Goal: Register for event/course

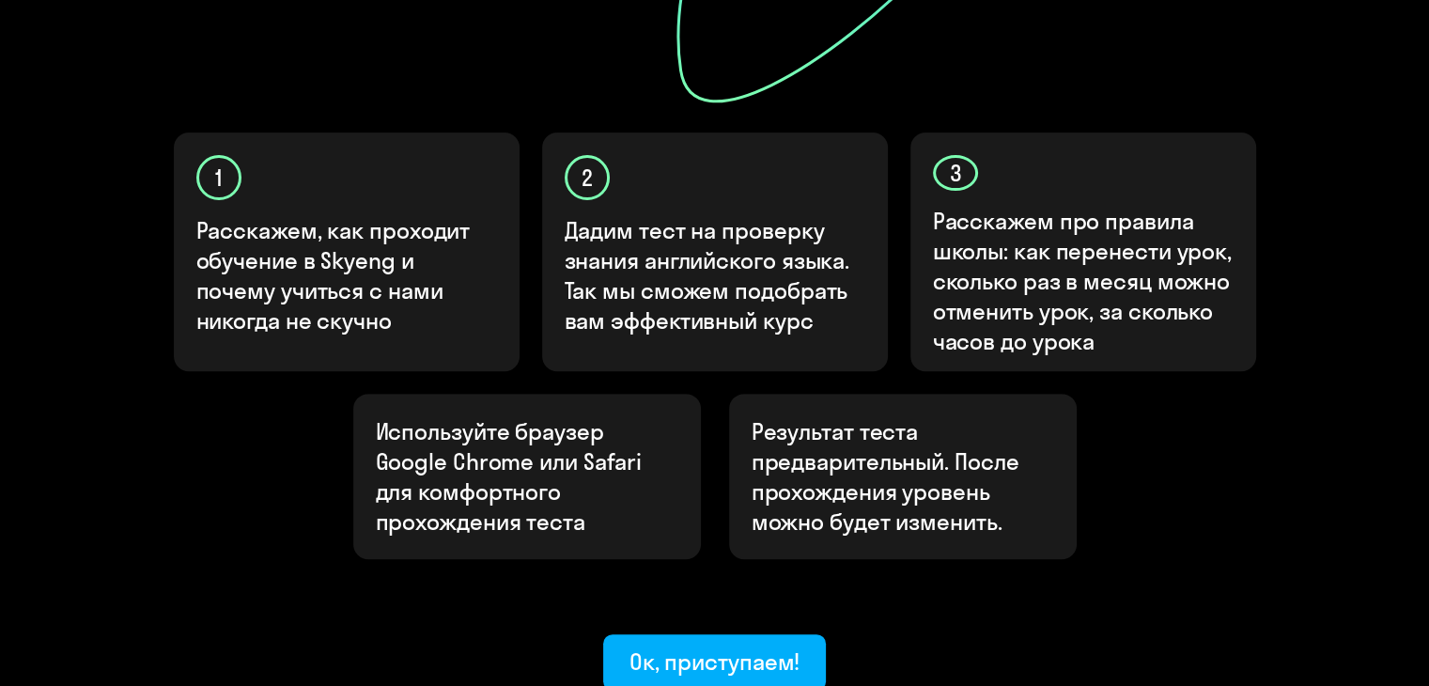
scroll to position [671, 0]
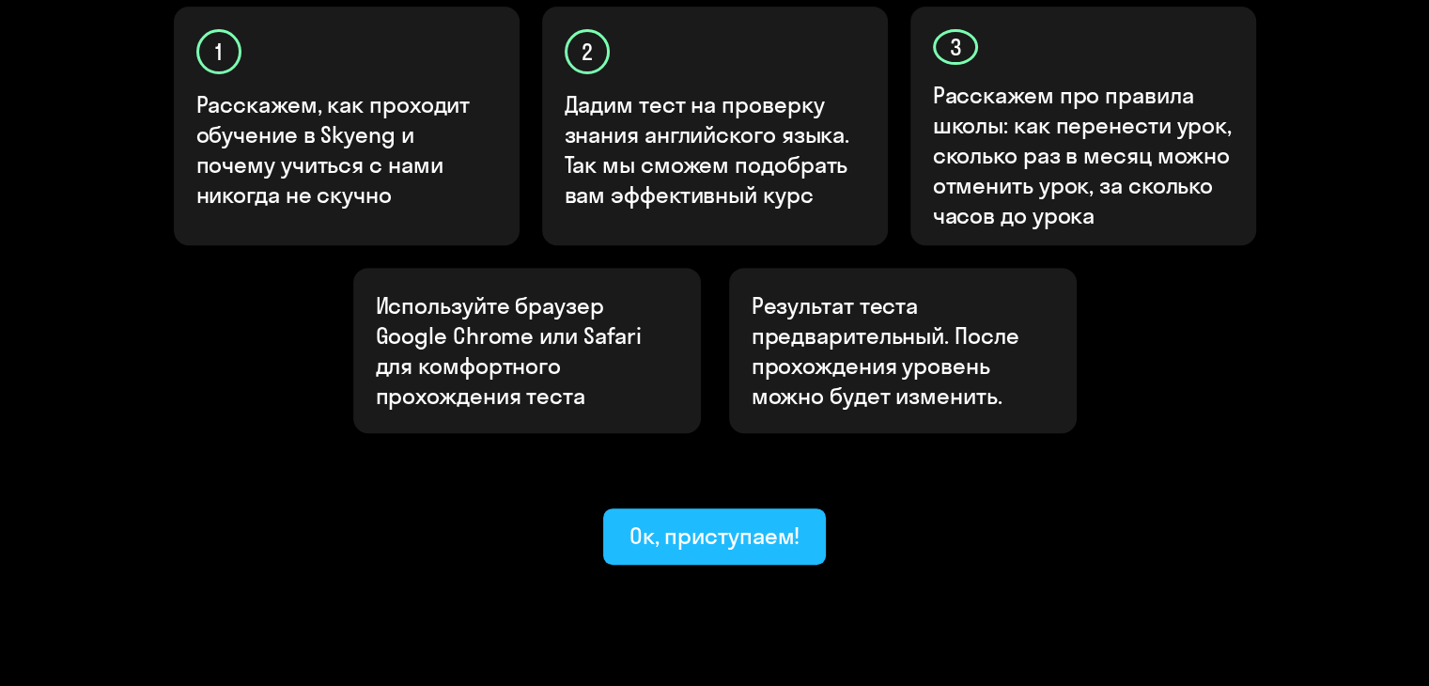
click at [729, 521] on div "Ок, приступаем!" at bounding box center [715, 536] width 171 height 30
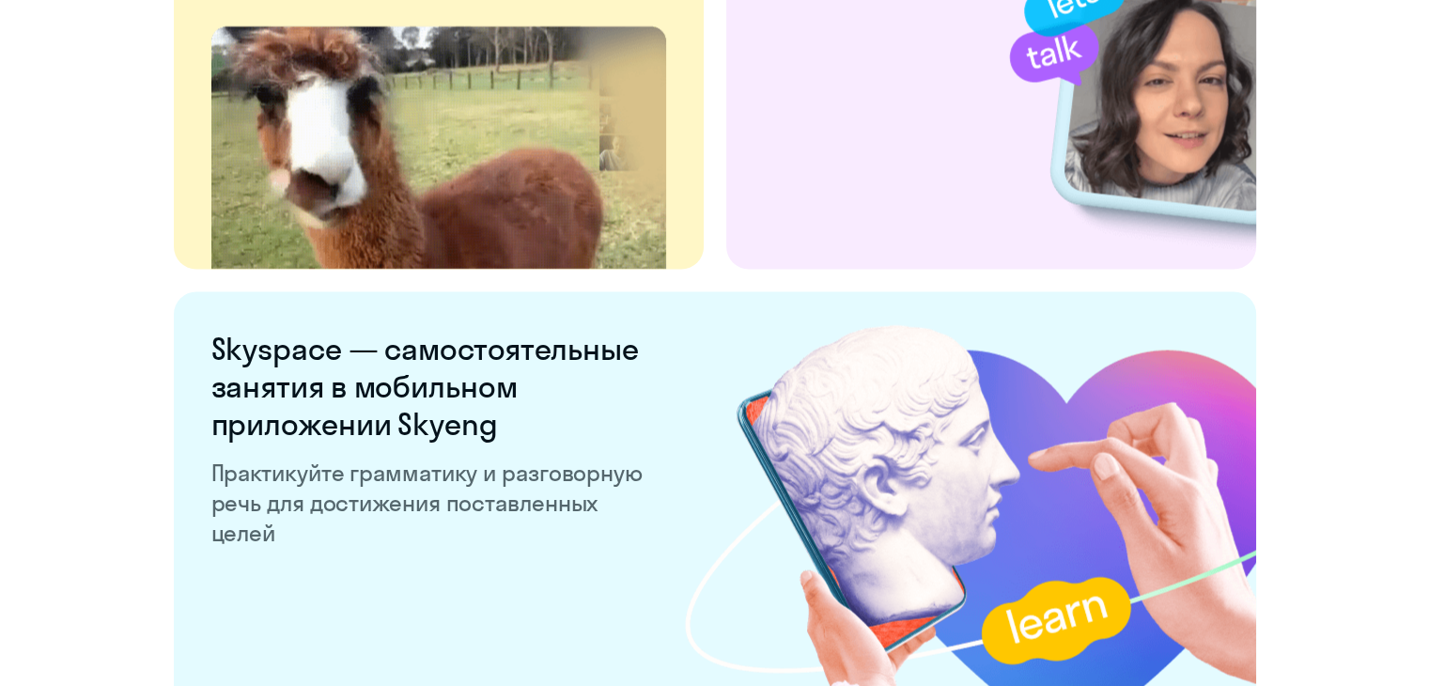
scroll to position [3670, 0]
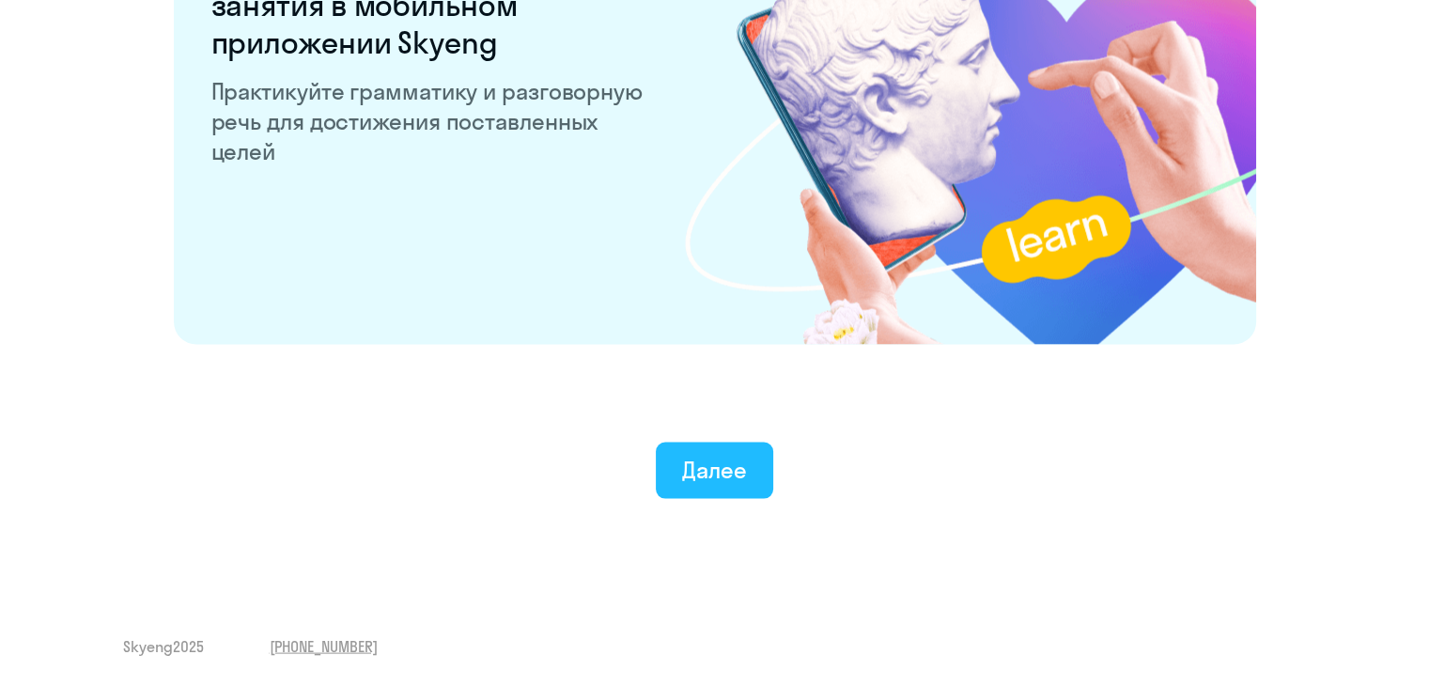
click at [683, 468] on div "Далее" at bounding box center [714, 470] width 65 height 30
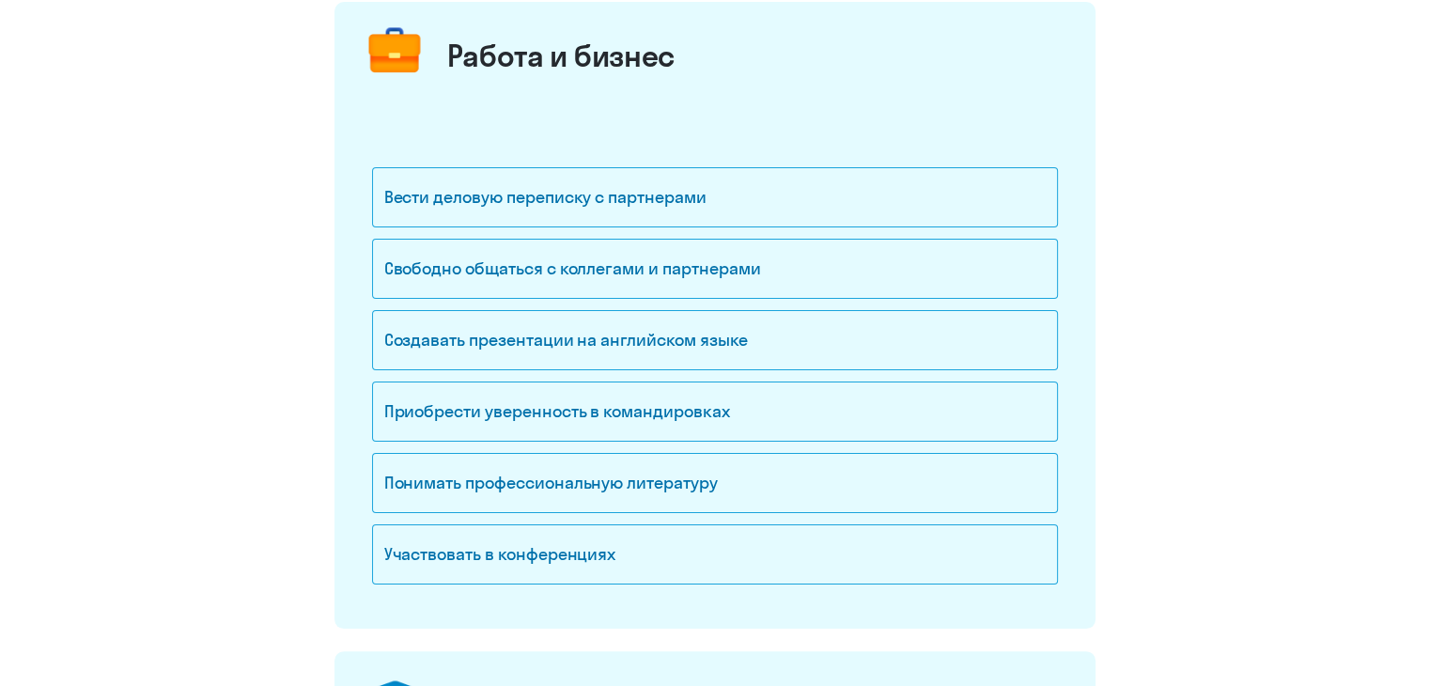
scroll to position [282, 0]
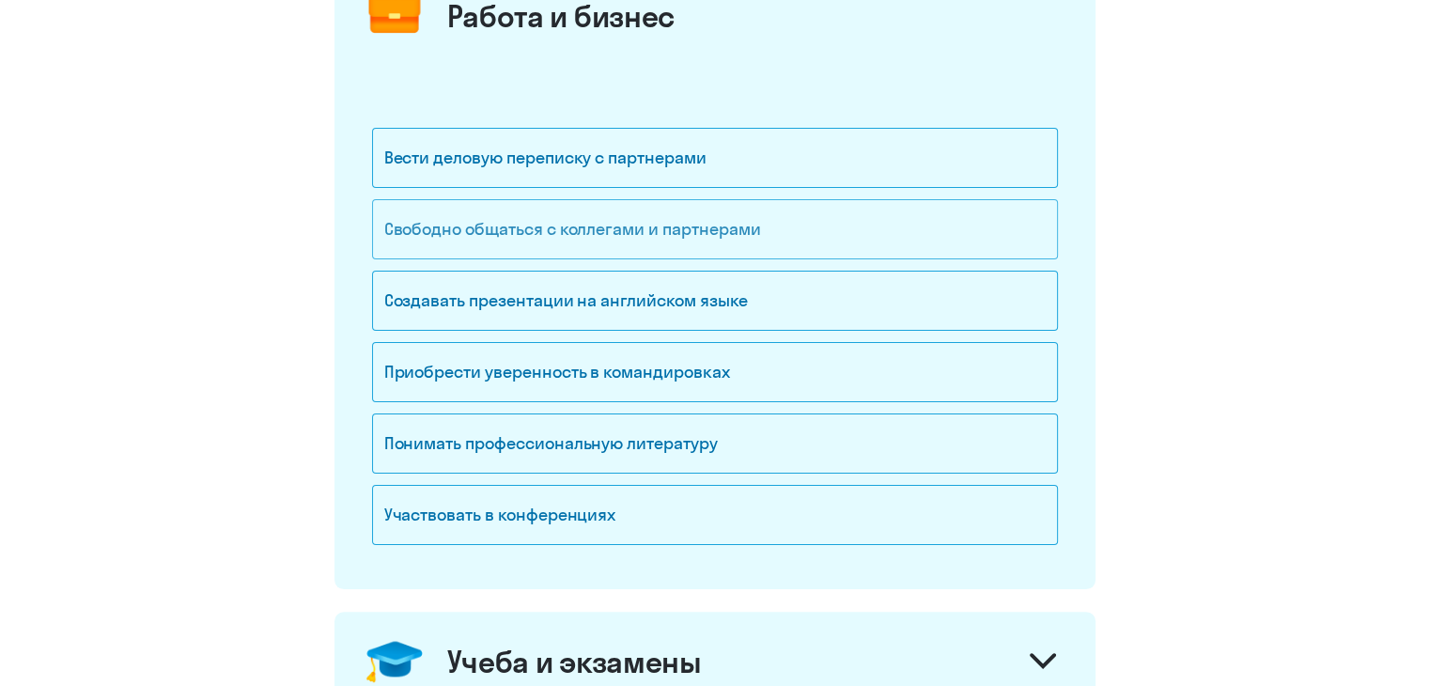
click at [786, 227] on div "Свободно общаться с коллегами и партнерами" at bounding box center [715, 229] width 686 height 60
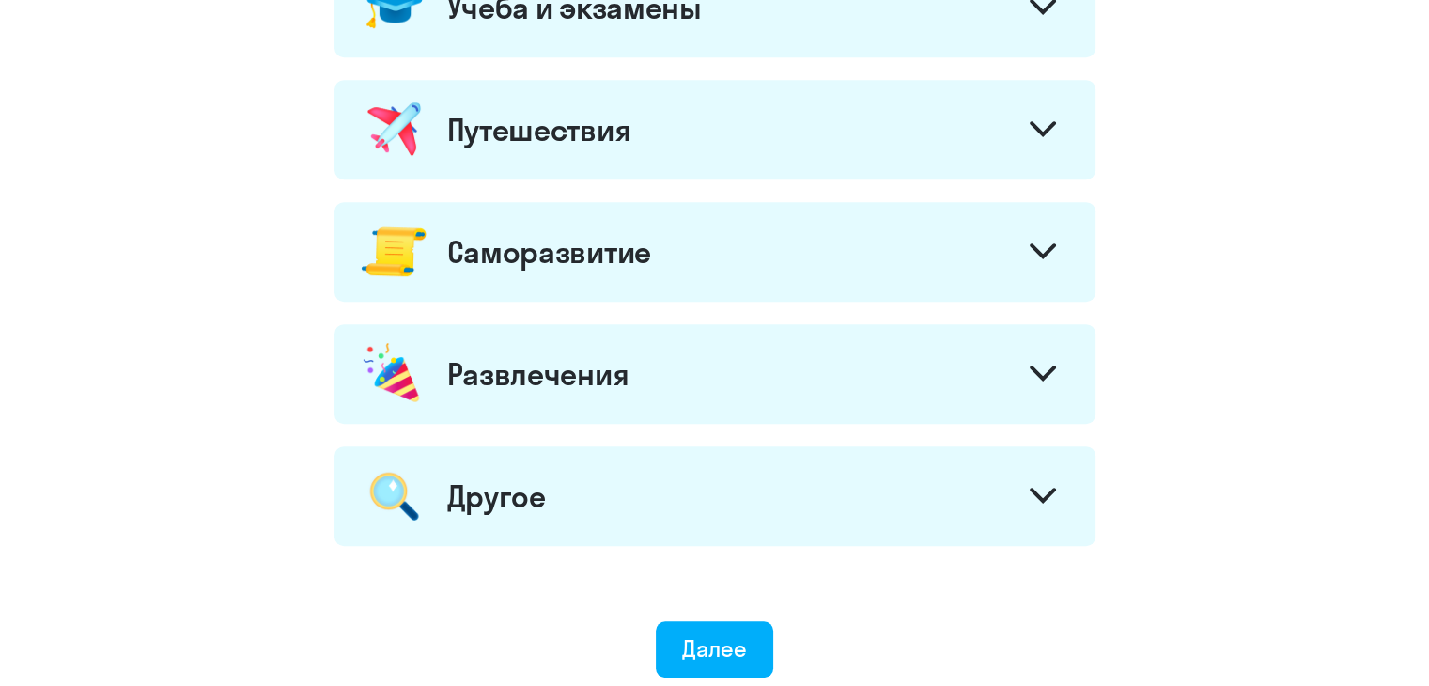
scroll to position [940, 0]
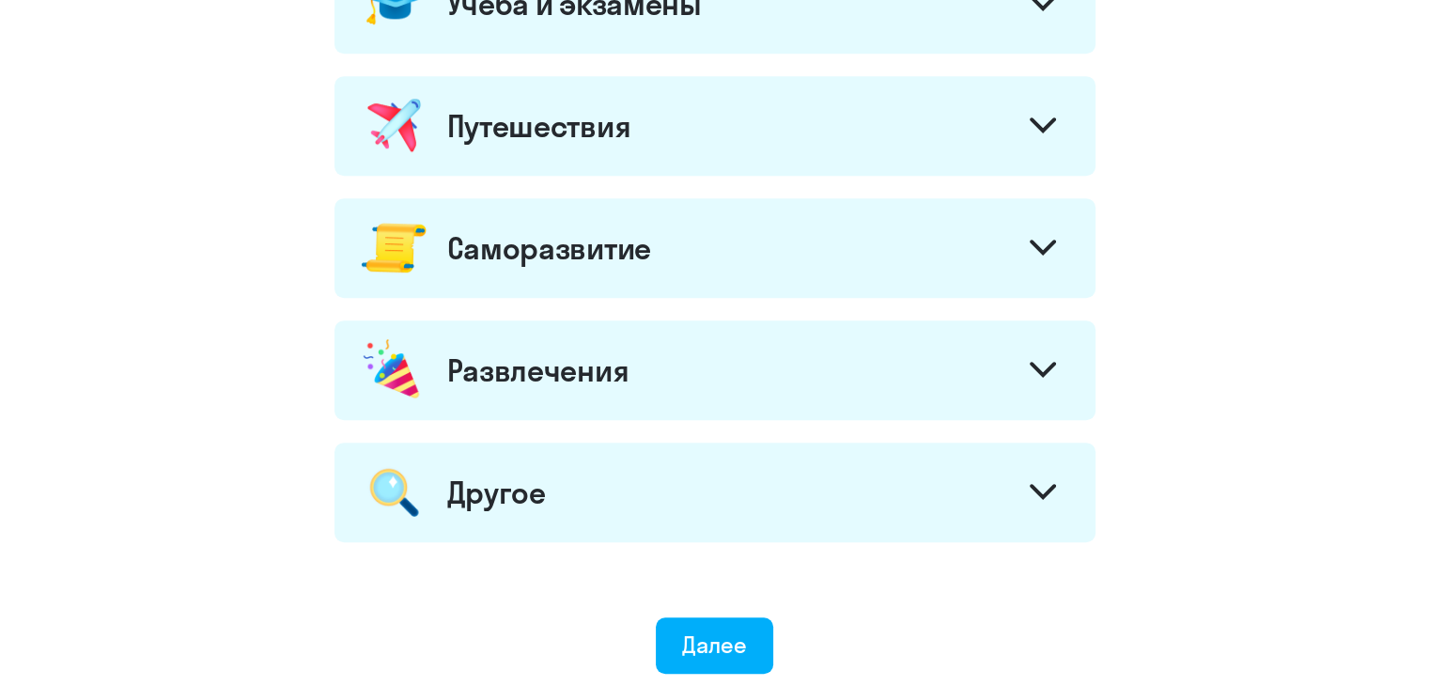
click at [1030, 253] on icon at bounding box center [1043, 248] width 26 height 16
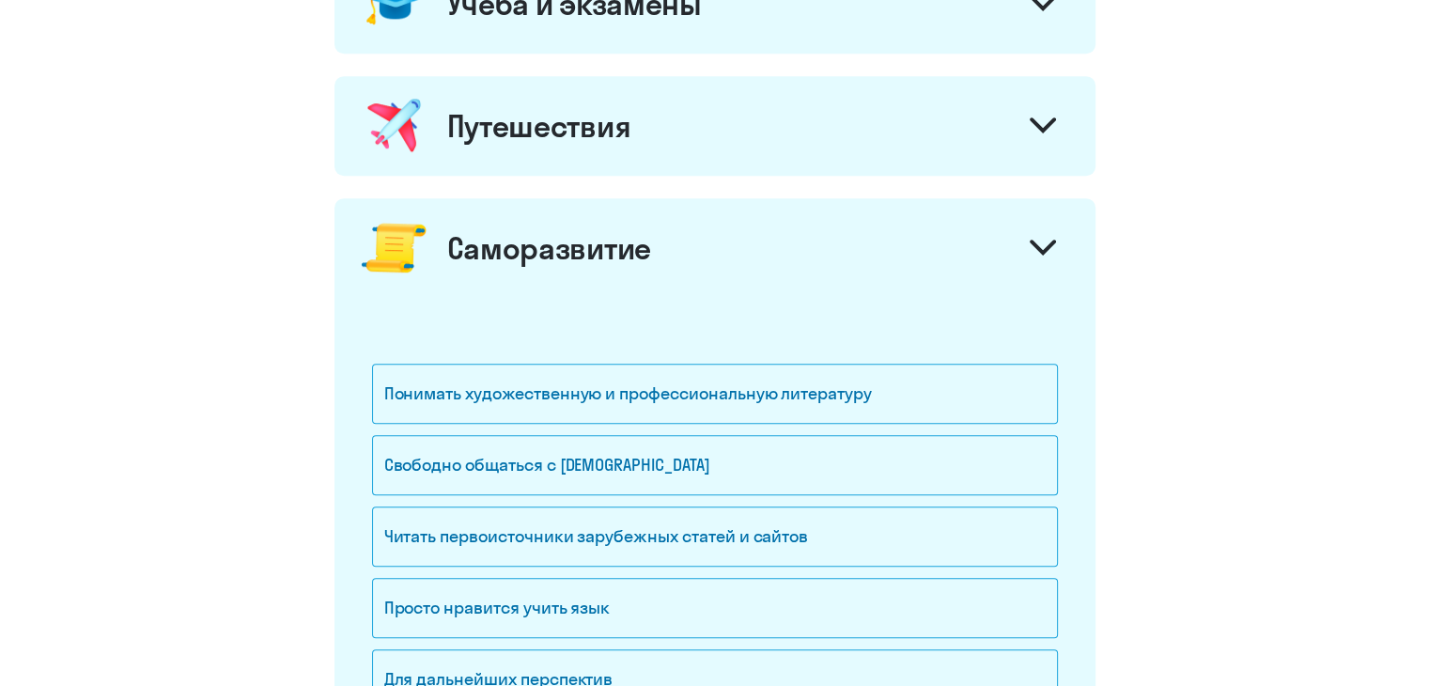
scroll to position [1034, 0]
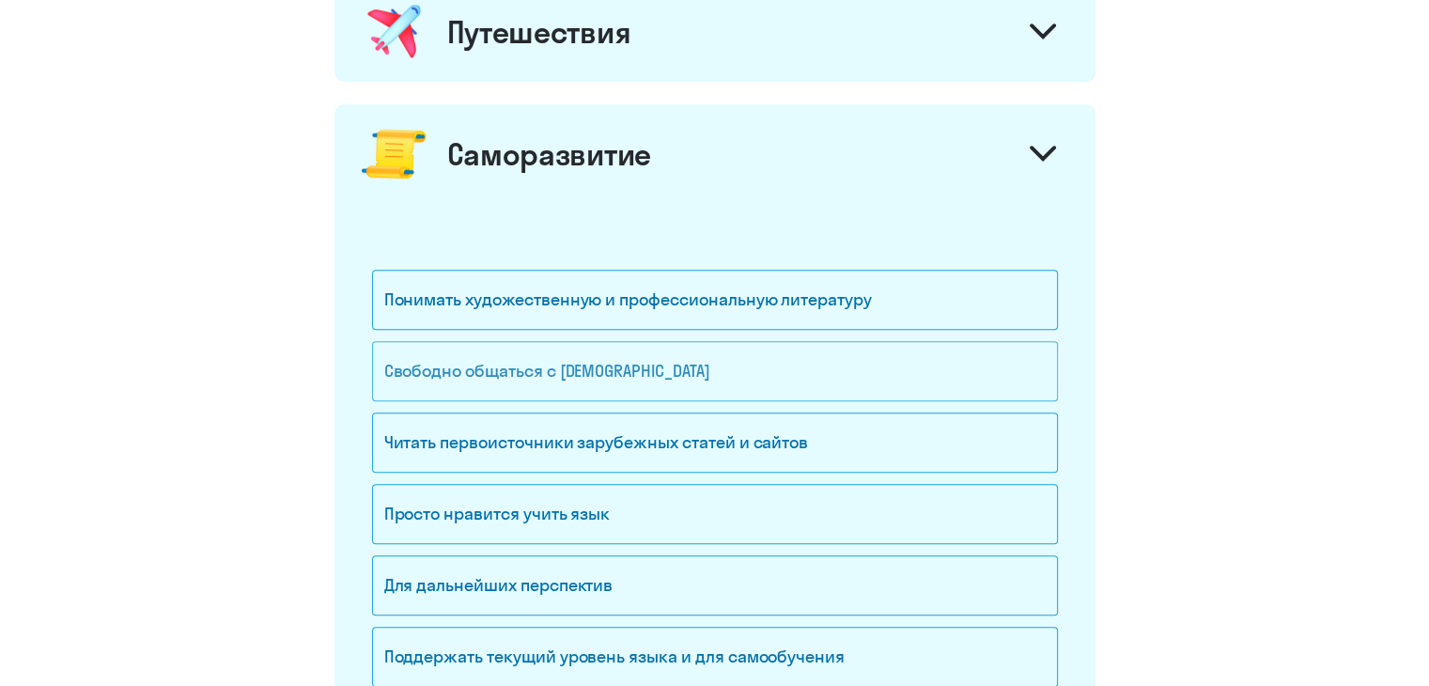
click at [671, 364] on div "Свободно общаться с [DEMOGRAPHIC_DATA]" at bounding box center [715, 371] width 686 height 60
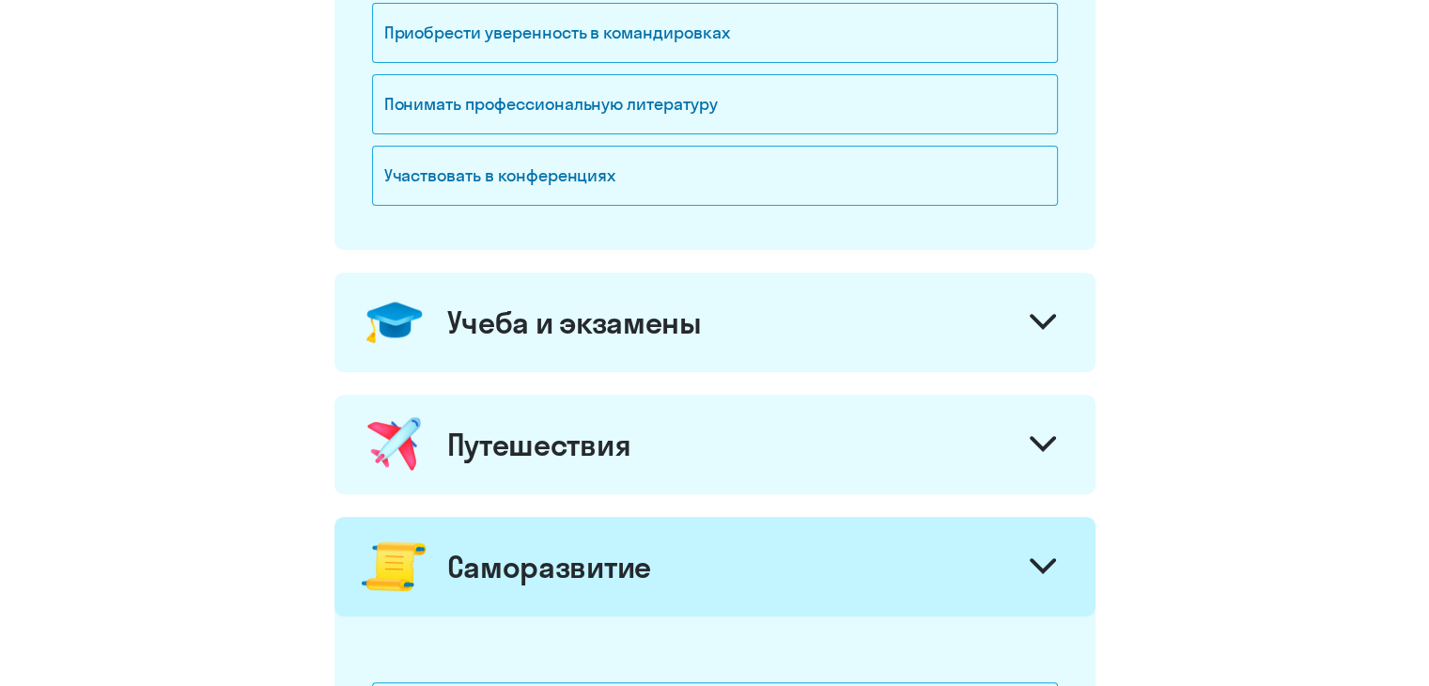
scroll to position [658, 0]
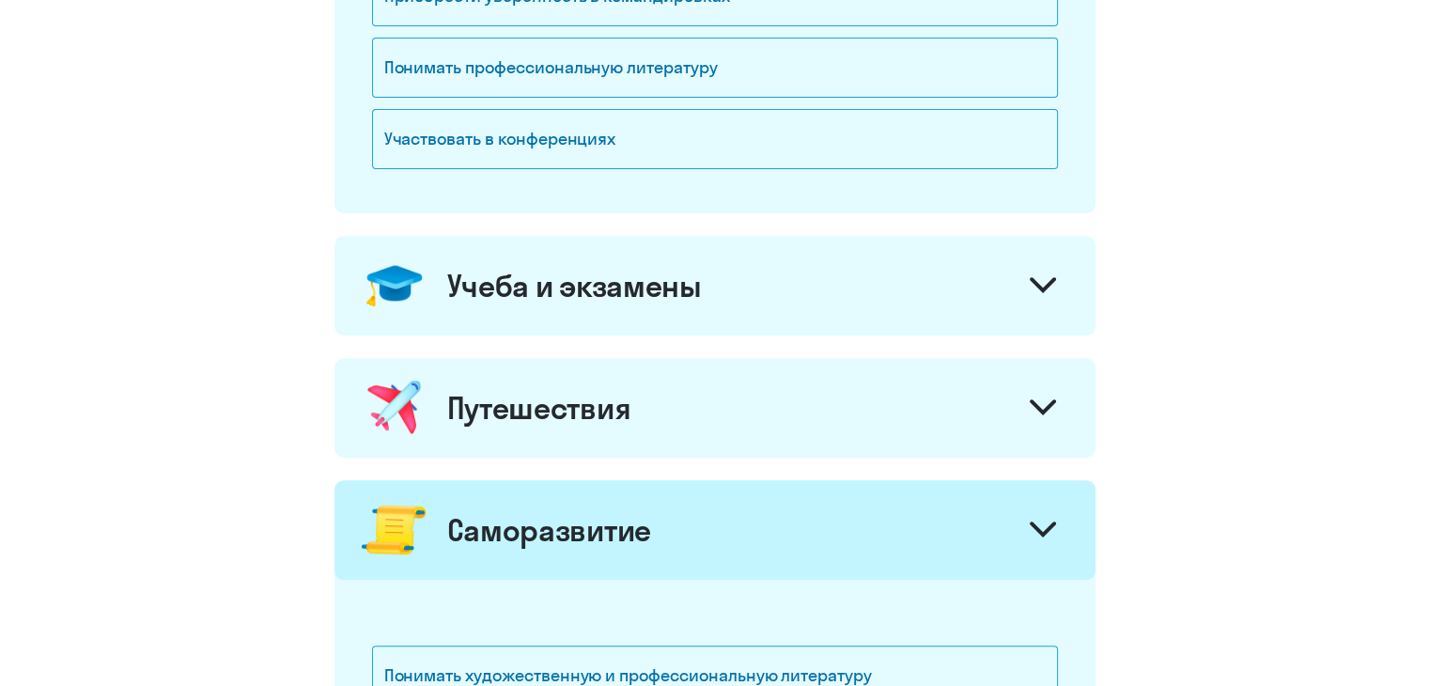
click at [1026, 403] on div at bounding box center [1043, 409] width 45 height 45
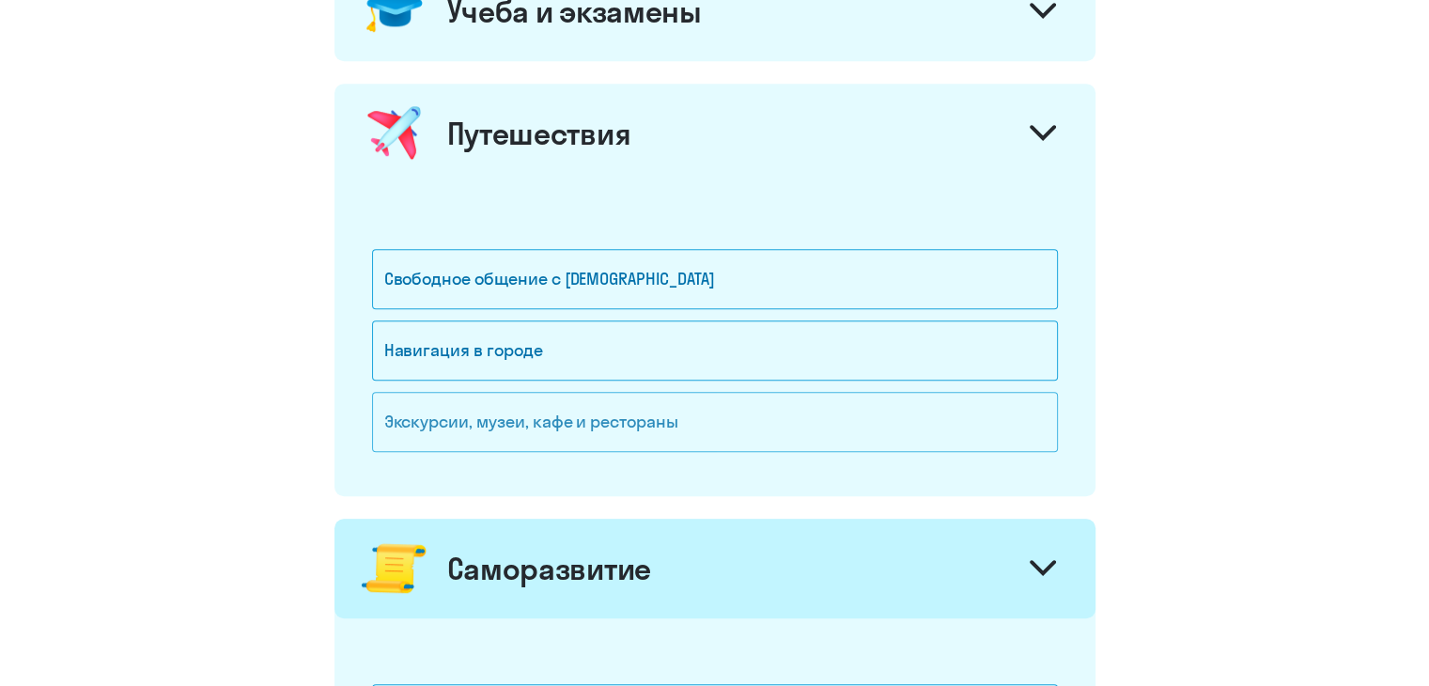
scroll to position [940, 0]
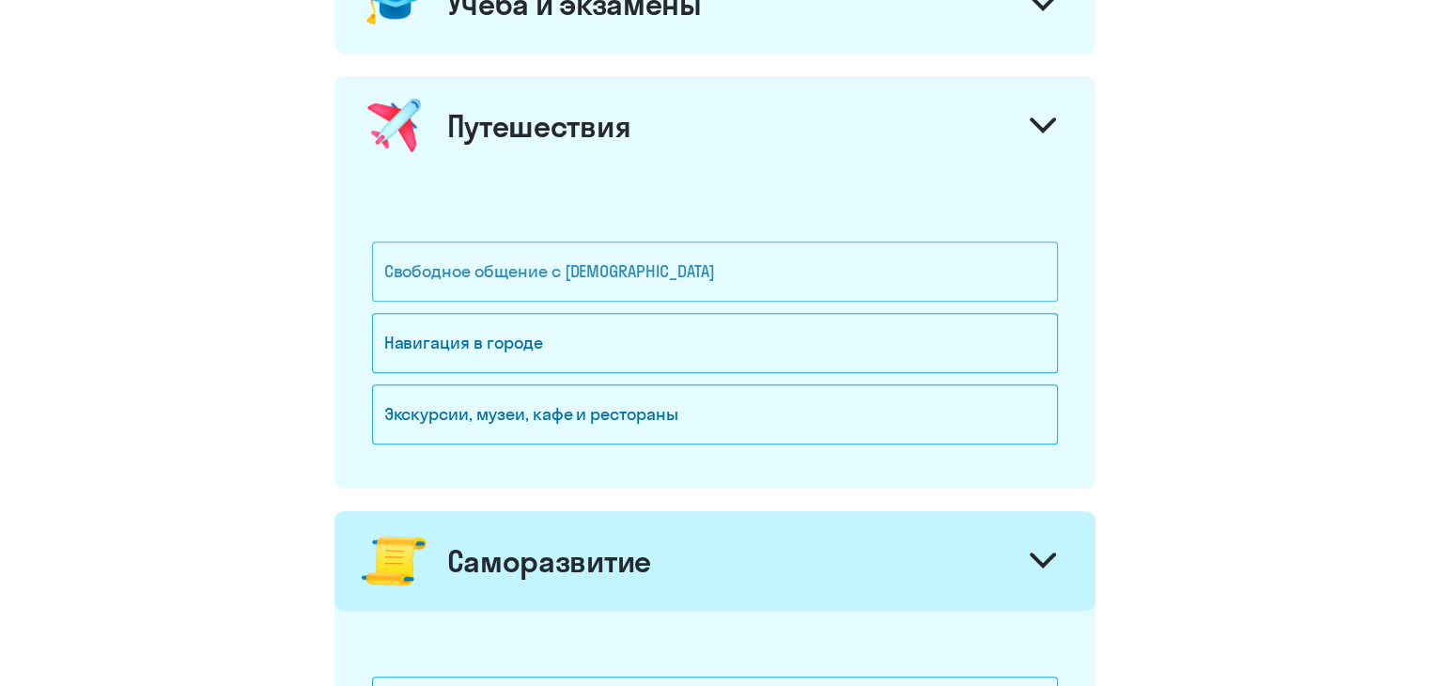
click at [617, 260] on div "Свободное общение с [DEMOGRAPHIC_DATA]" at bounding box center [715, 272] width 686 height 60
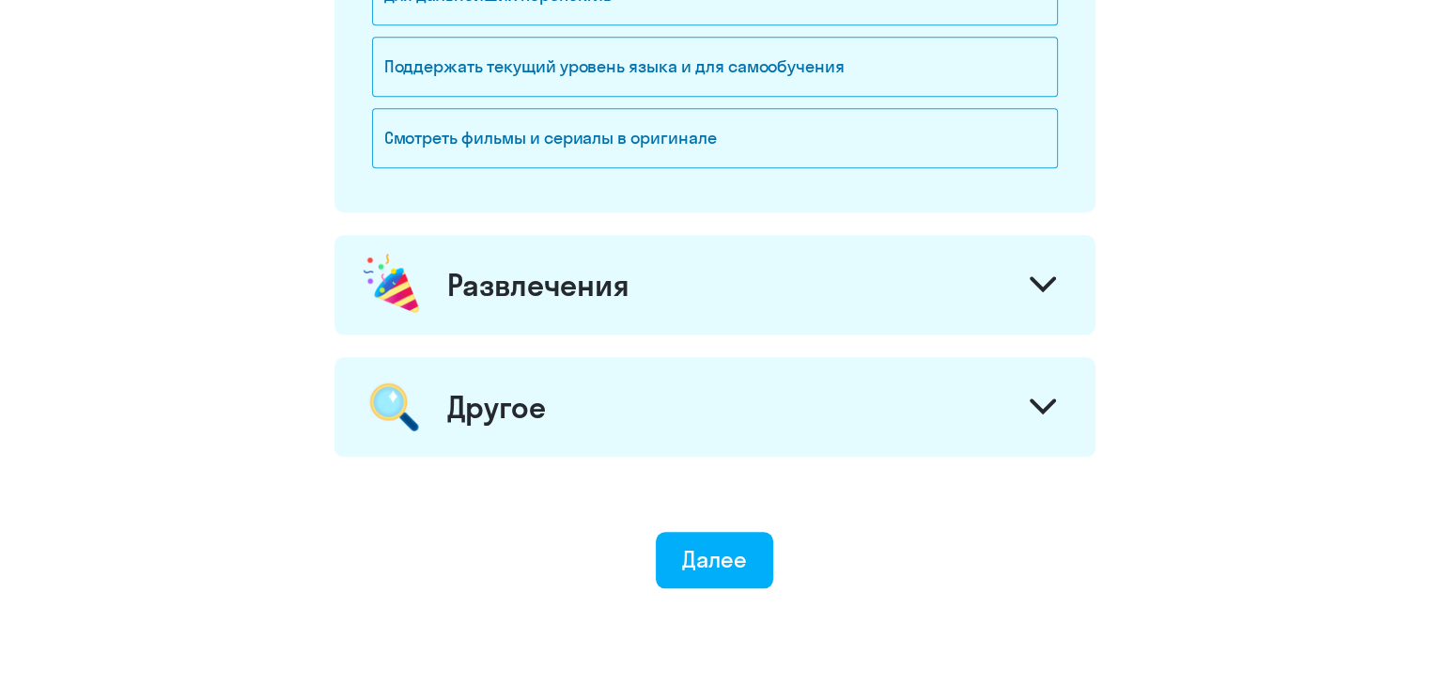
scroll to position [1974, 0]
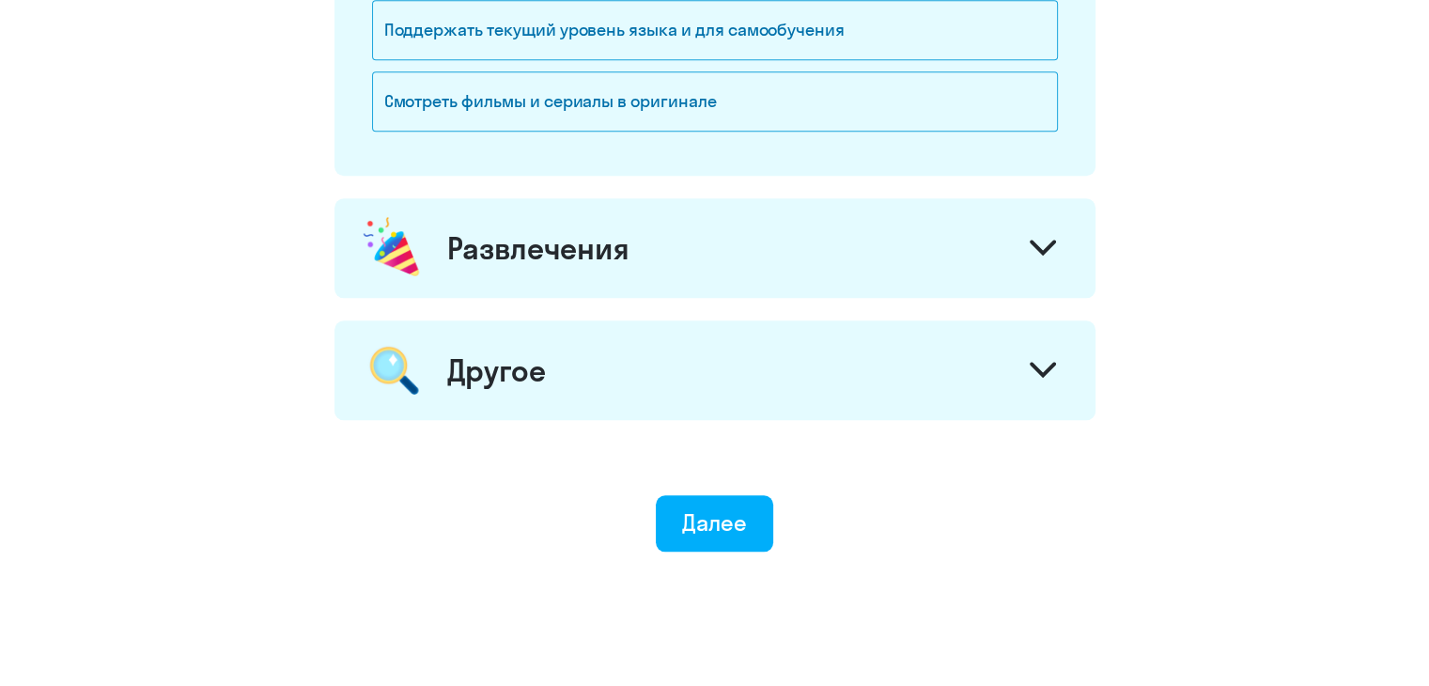
click at [1015, 253] on div "Развлечения" at bounding box center [715, 248] width 761 height 100
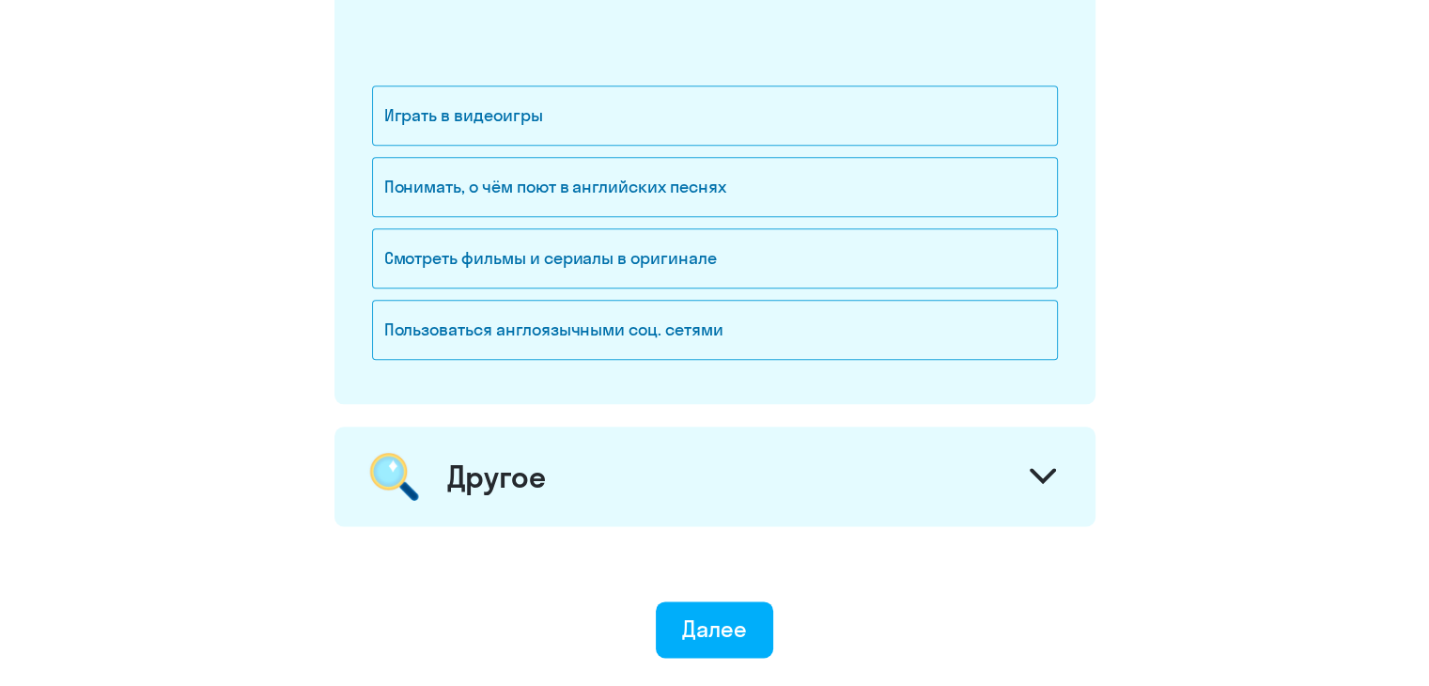
scroll to position [2256, 0]
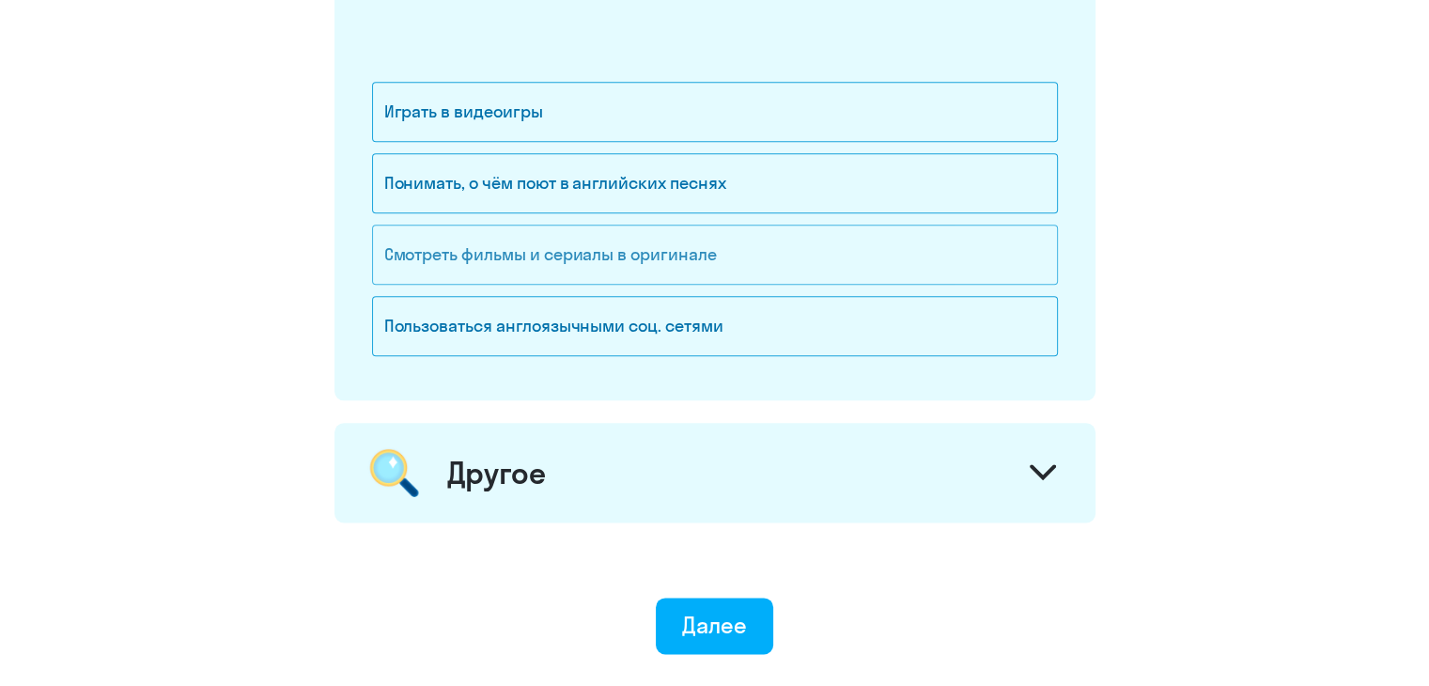
click at [664, 236] on div "Смотреть фильмы и сериалы в оригинале" at bounding box center [715, 255] width 686 height 60
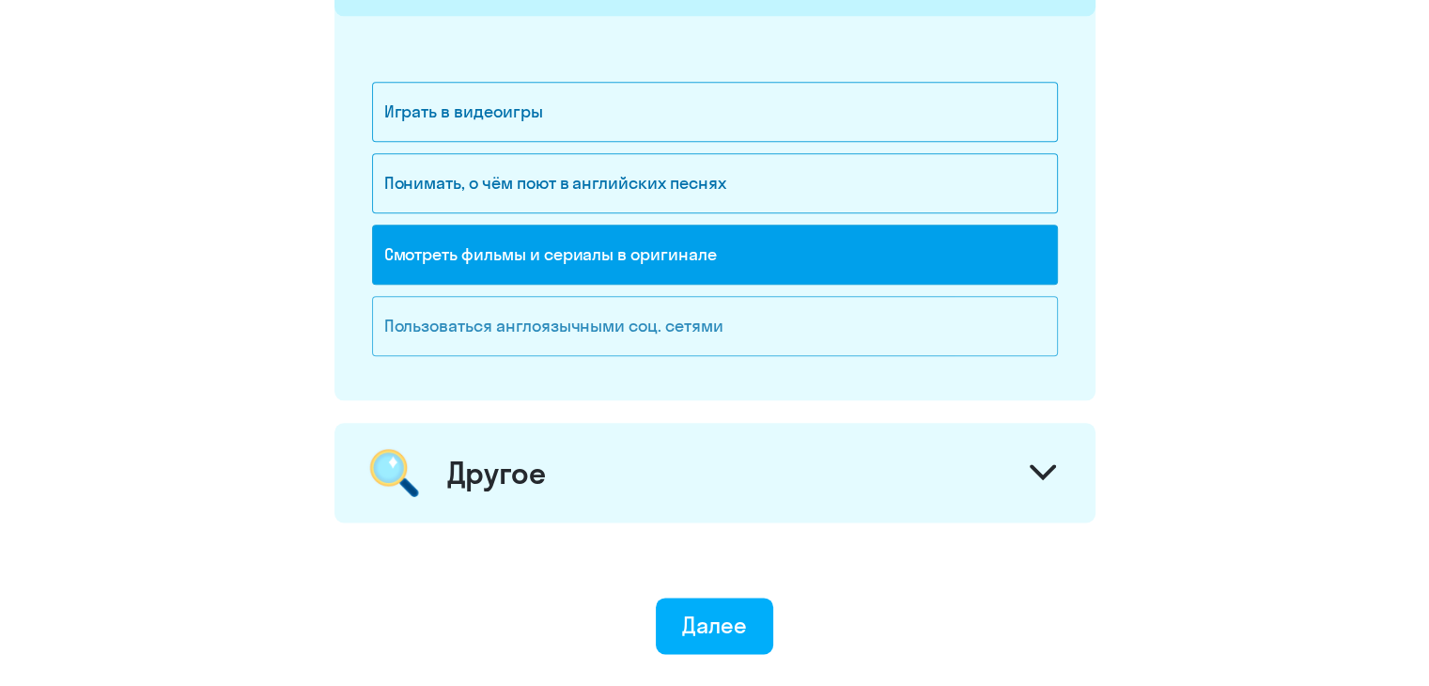
click at [705, 317] on div "Пользоваться англоязычными соц. сетями" at bounding box center [715, 326] width 686 height 60
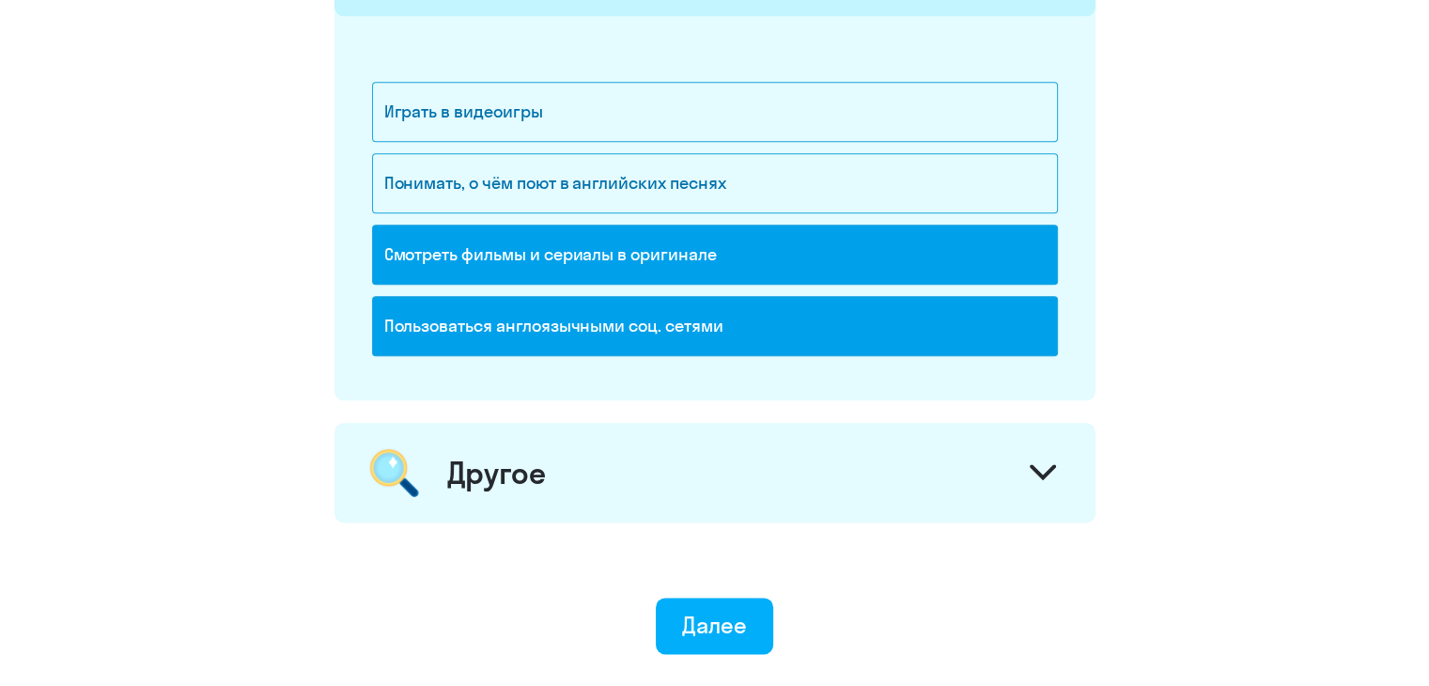
click at [1045, 454] on div at bounding box center [1043, 474] width 45 height 45
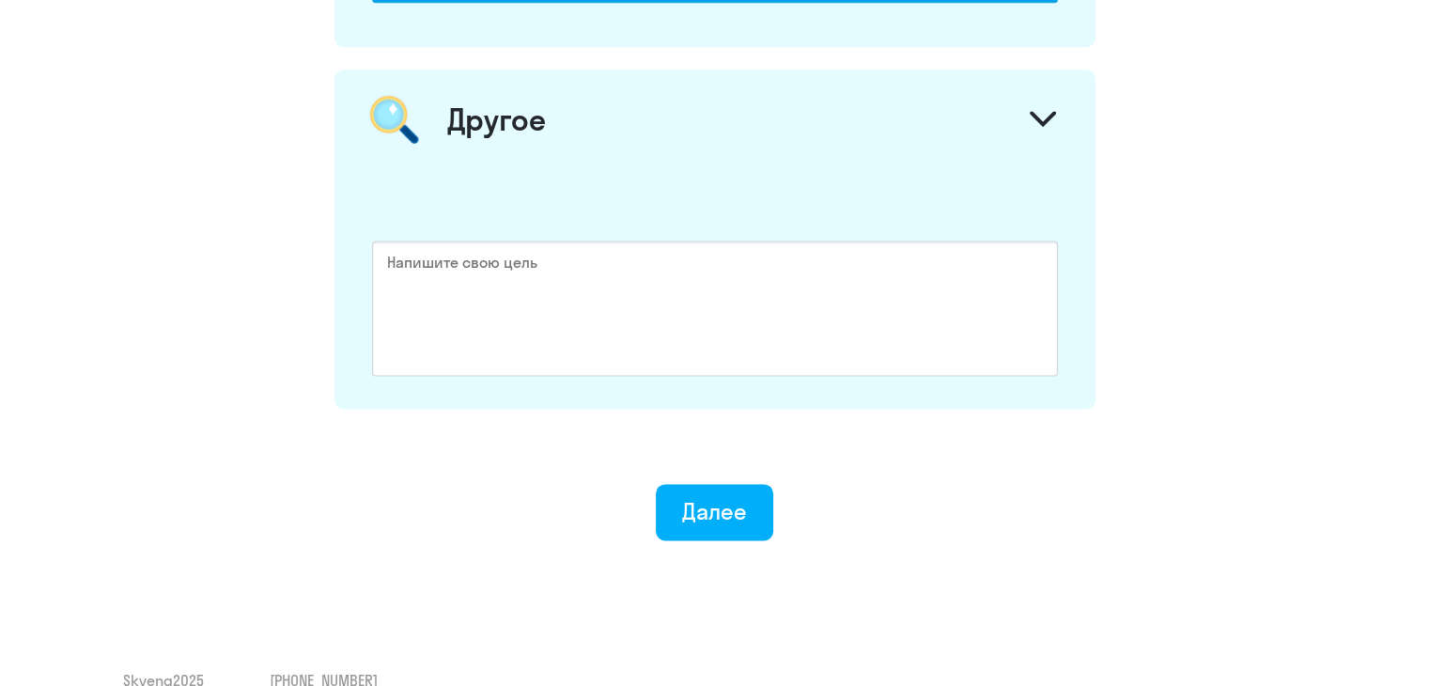
scroll to position [2632, 0]
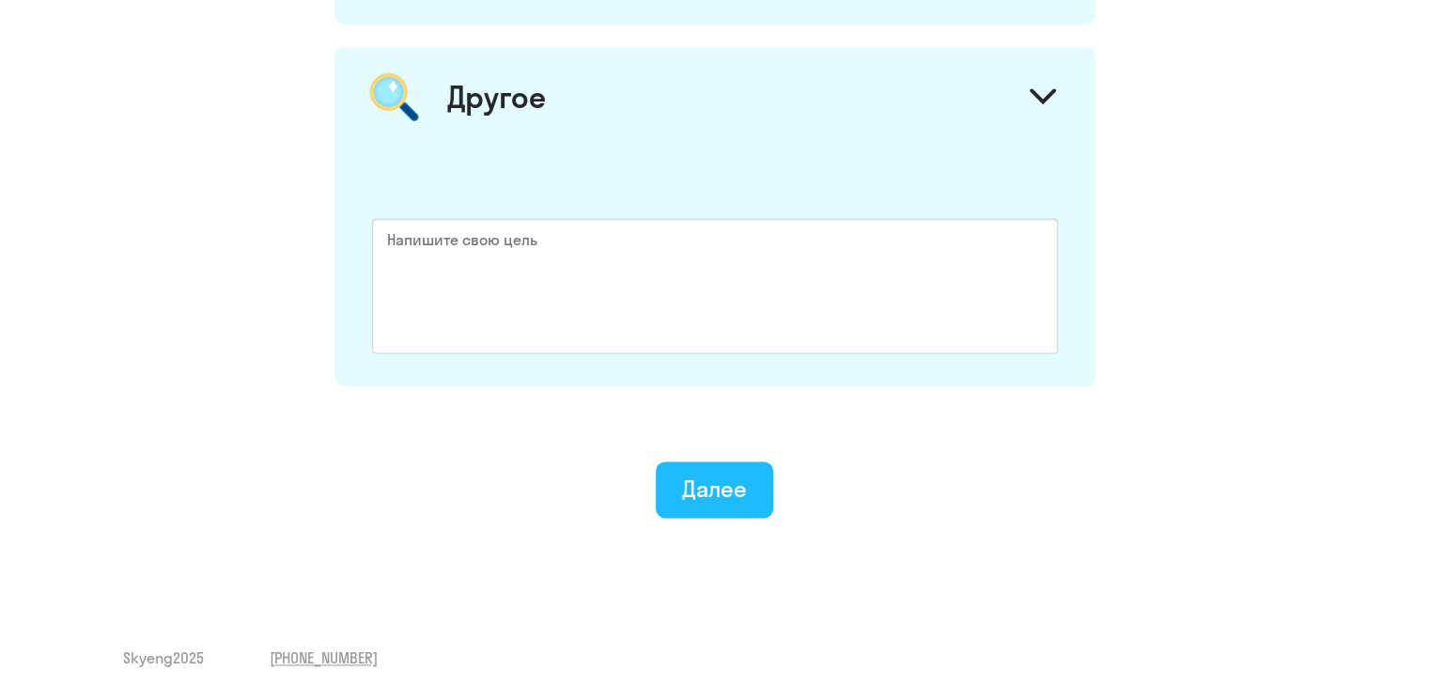
click at [728, 487] on div "Далее" at bounding box center [714, 489] width 65 height 30
